Goal: Task Accomplishment & Management: Manage account settings

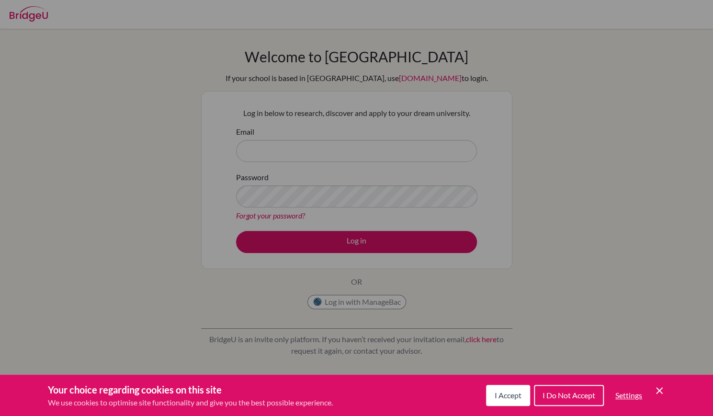
click at [559, 398] on span "I Do Not Accept" at bounding box center [569, 394] width 53 height 9
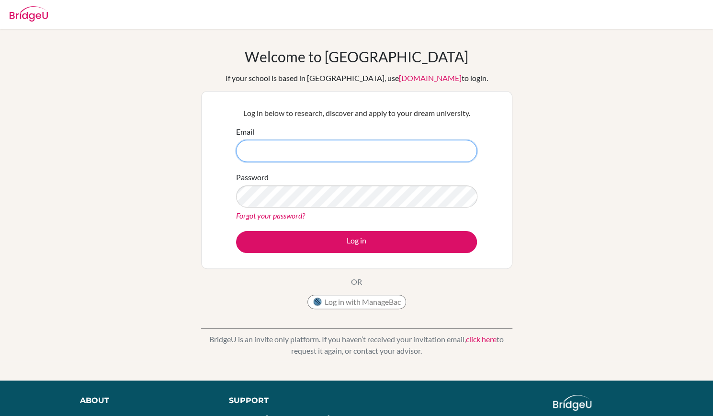
click at [297, 142] on input "Email" at bounding box center [356, 151] width 241 height 22
type input "[EMAIL_ADDRESS][DOMAIN_NAME]"
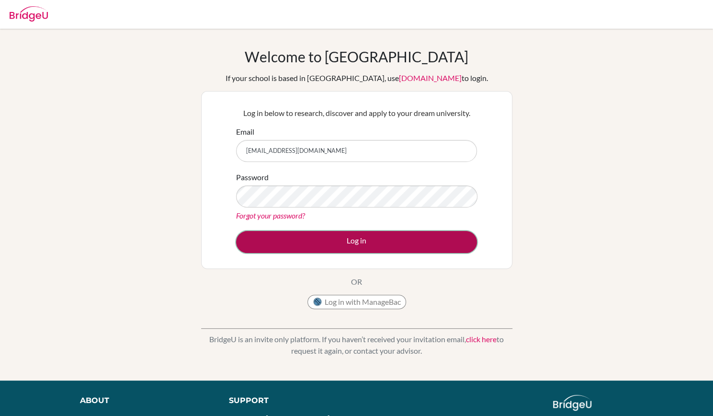
click at [328, 245] on button "Log in" at bounding box center [356, 242] width 241 height 22
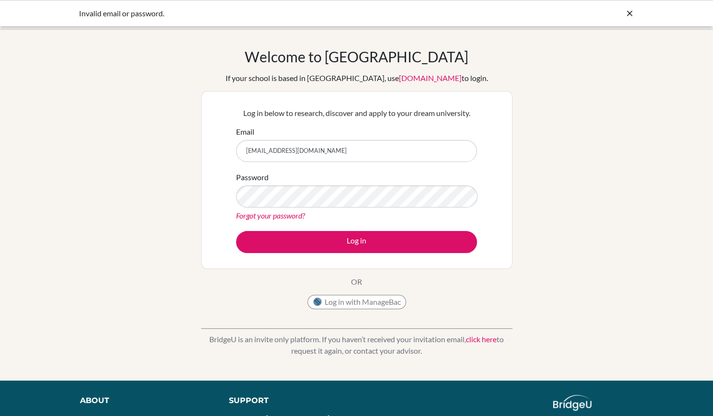
click at [306, 207] on div "Password Forgot your password?" at bounding box center [356, 196] width 241 height 50
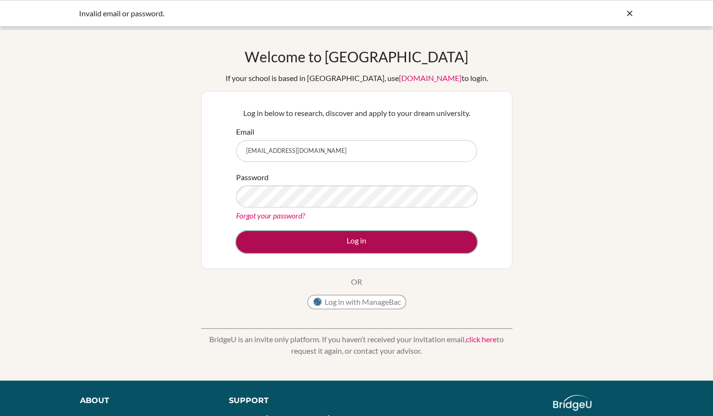
click at [323, 250] on button "Log in" at bounding box center [356, 242] width 241 height 22
